Goal: Book appointment/travel/reservation

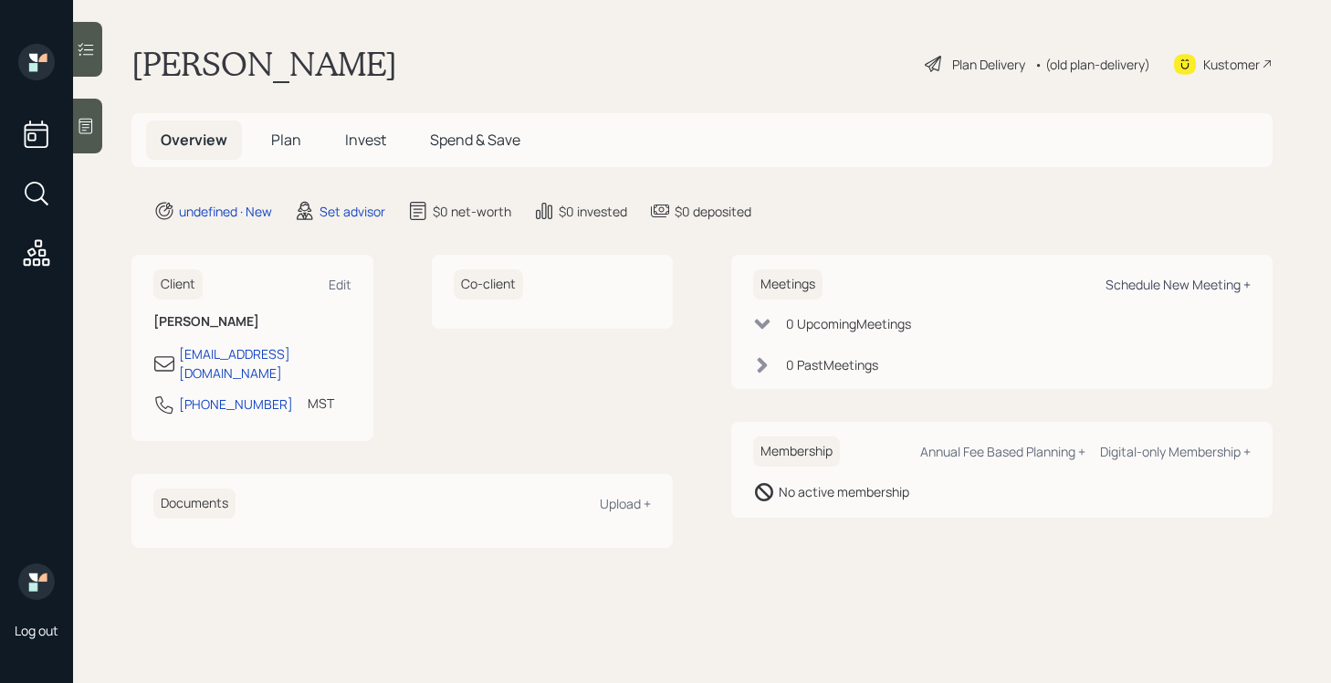
click at [1143, 287] on div "Schedule New Meeting +" at bounding box center [1178, 284] width 145 height 17
select select "round-[PERSON_NAME]"
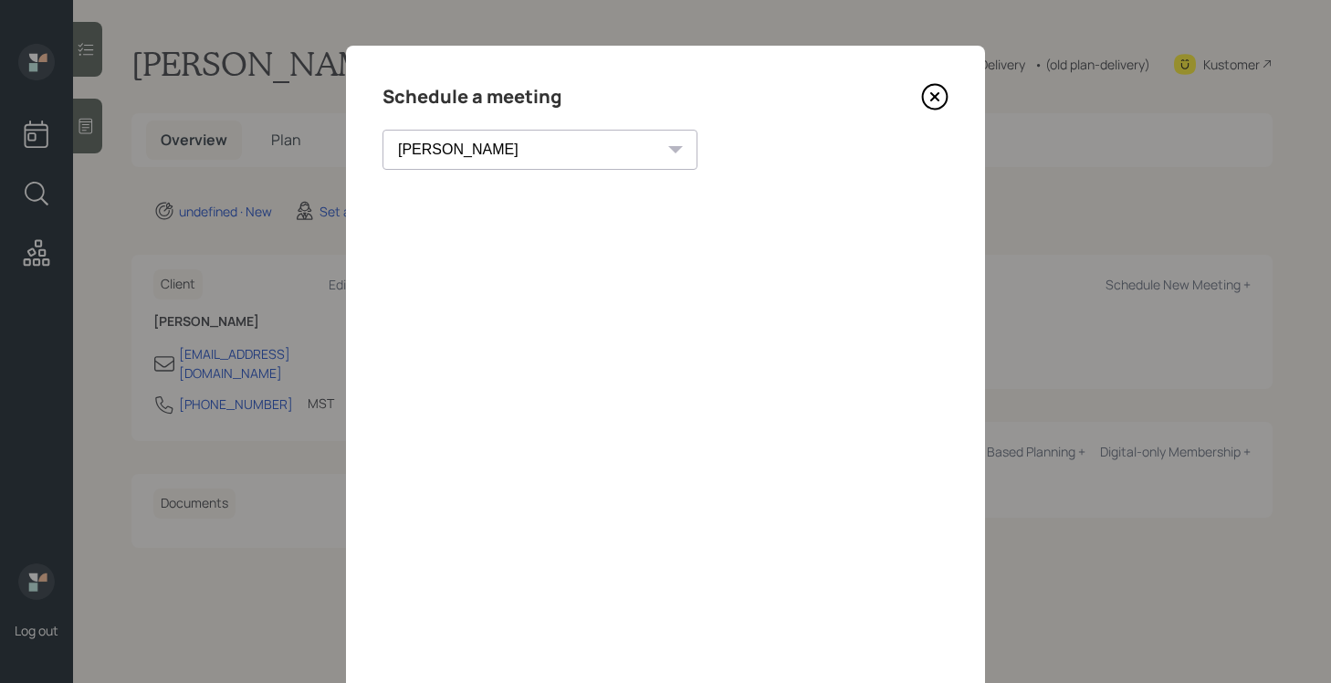
click at [933, 104] on icon at bounding box center [934, 96] width 27 height 27
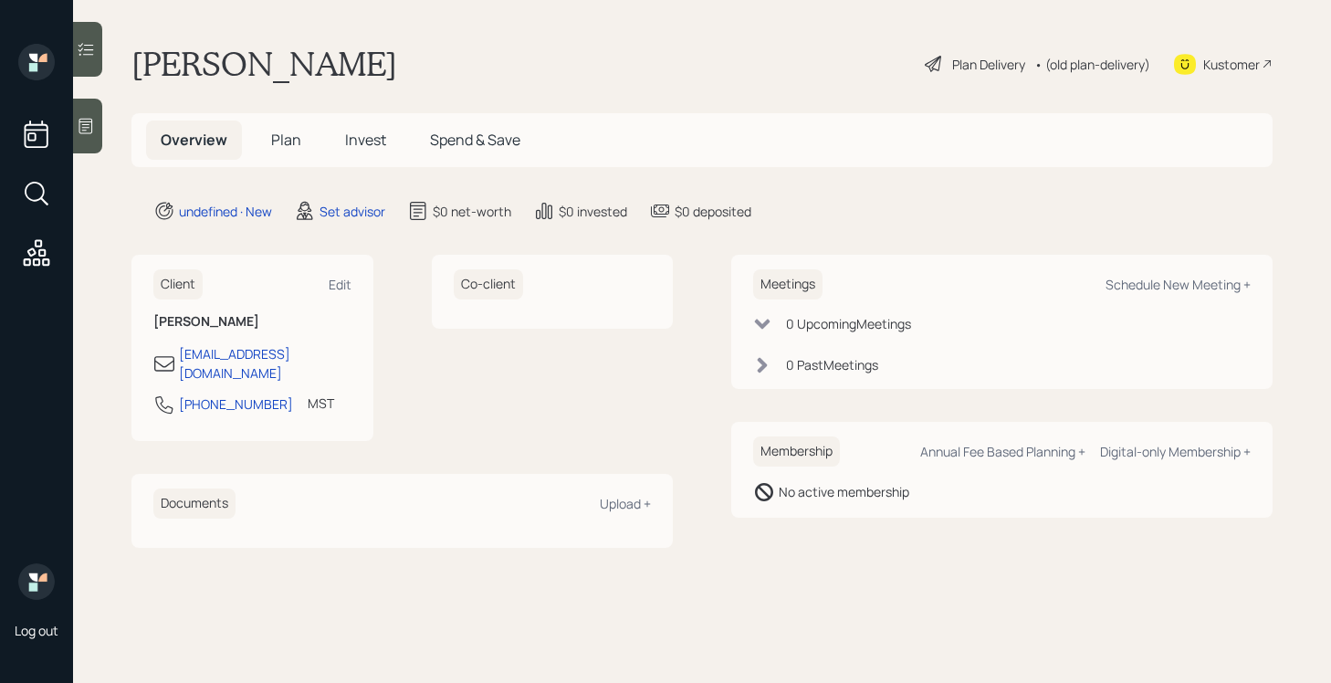
click at [79, 125] on icon at bounding box center [86, 127] width 14 height 16
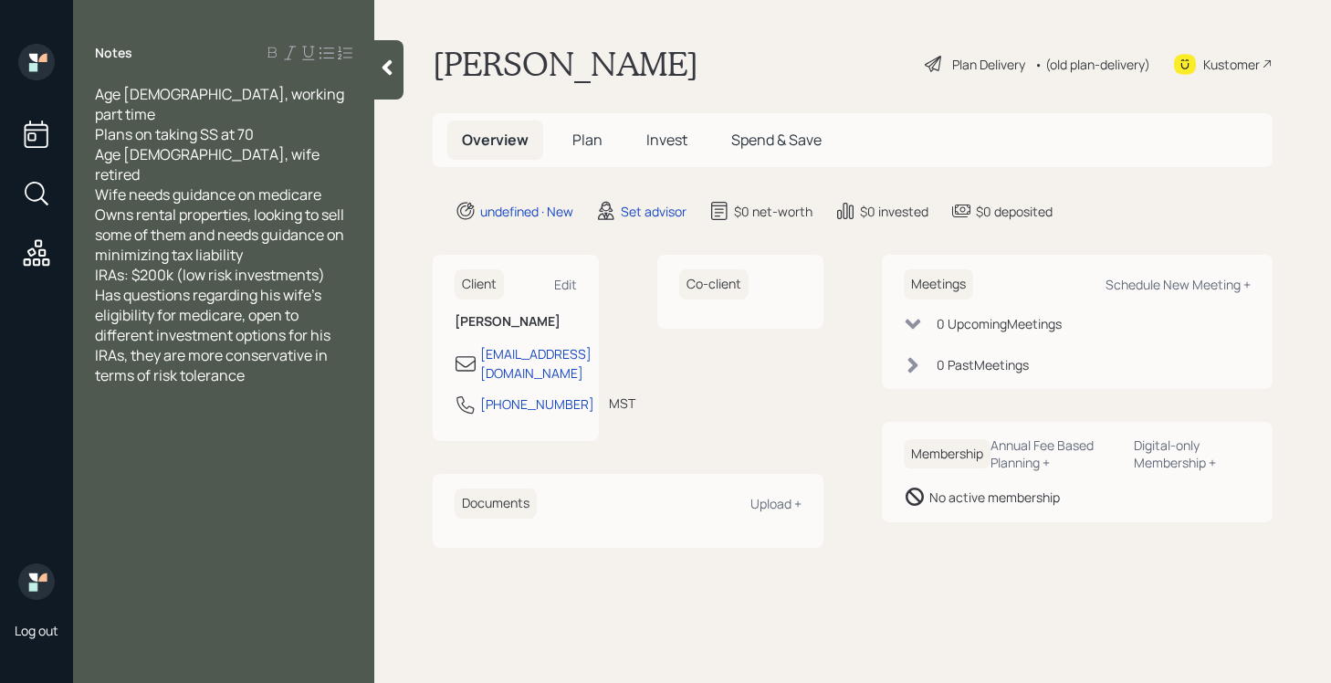
click at [333, 265] on div "IRAs: $200k (low risk investments)" at bounding box center [223, 275] width 257 height 20
click at [383, 70] on icon at bounding box center [387, 67] width 18 height 18
